Goal: Download file/media

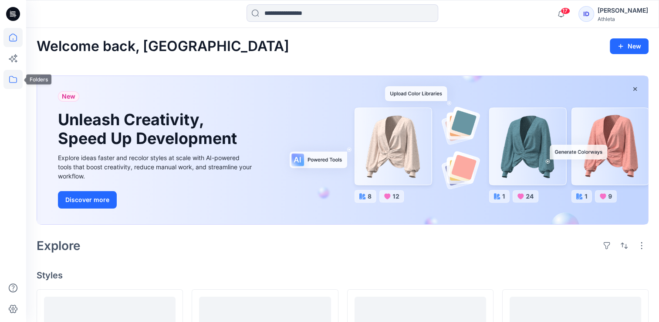
click at [10, 74] on icon at bounding box center [12, 79] width 19 height 19
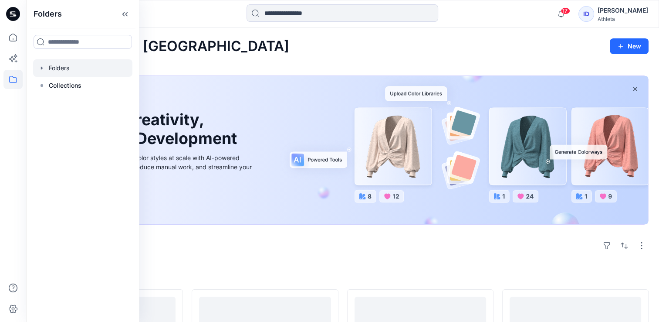
click at [61, 68] on div at bounding box center [82, 67] width 99 height 17
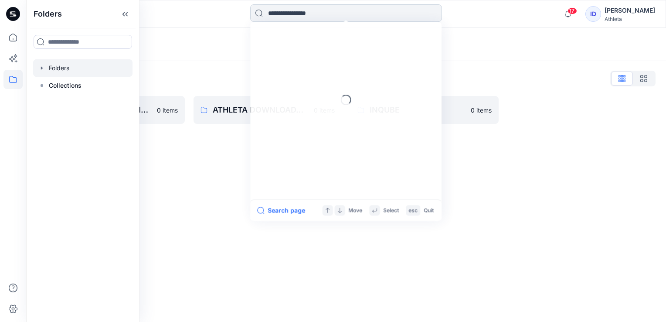
click at [371, 8] on input at bounding box center [346, 12] width 192 height 17
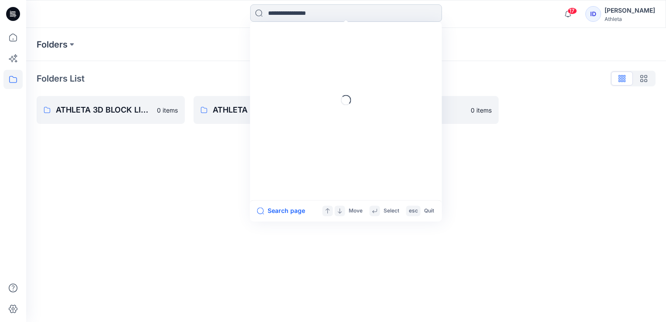
paste input "******"
type input "******"
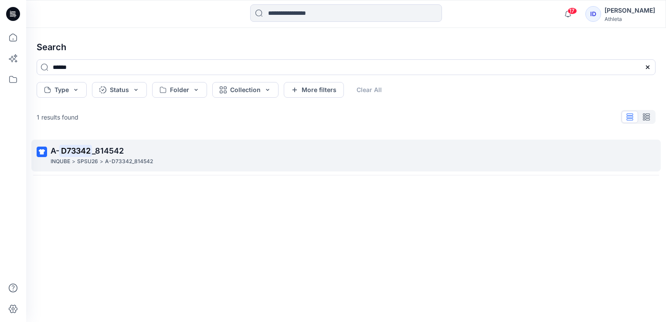
click at [121, 156] on p "A- D73342 _814542" at bounding box center [345, 151] width 589 height 12
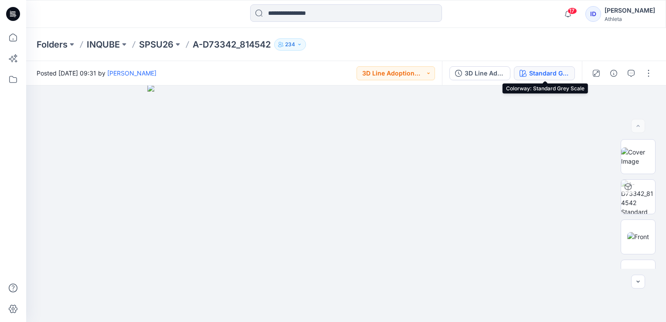
click at [566, 71] on div "Standard Grey Scale" at bounding box center [549, 73] width 40 height 10
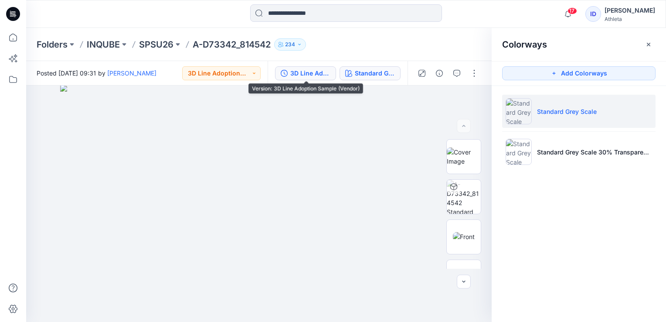
click at [326, 71] on div "3D Line Adoption Sample (Vendor)" at bounding box center [310, 73] width 40 height 10
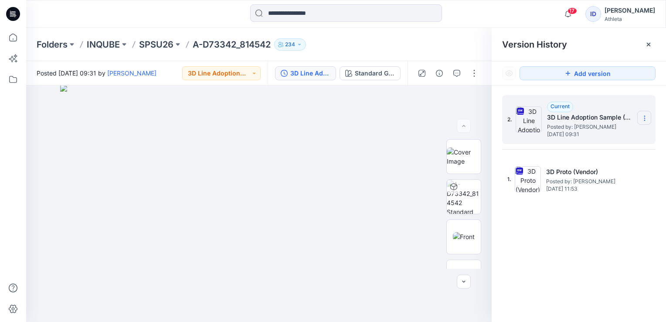
click at [644, 115] on icon at bounding box center [644, 118] width 7 height 7
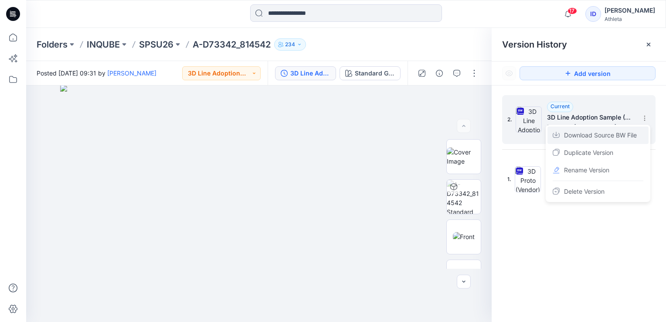
click at [586, 134] on span "Download Source BW File" at bounding box center [600, 135] width 73 height 10
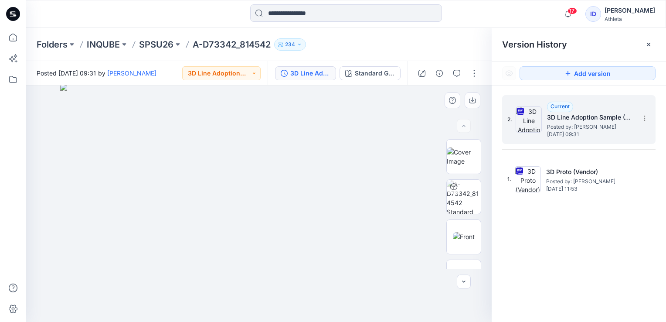
drag, startPoint x: 268, startPoint y: 164, endPoint x: 224, endPoint y: 168, distance: 44.6
drag, startPoint x: 292, startPoint y: 166, endPoint x: 299, endPoint y: 175, distance: 10.9
click at [468, 191] on img at bounding box center [464, 197] width 34 height 34
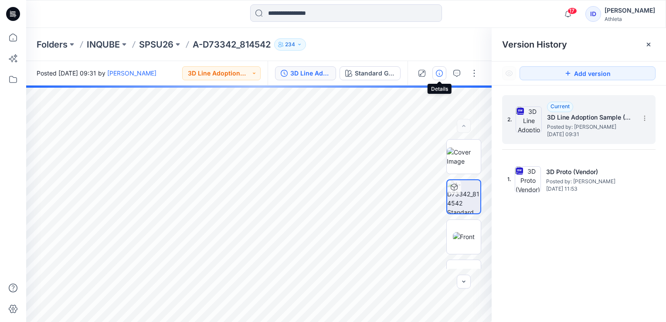
click at [438, 71] on icon "button" at bounding box center [439, 73] width 7 height 7
